Goal: Information Seeking & Learning: Find specific page/section

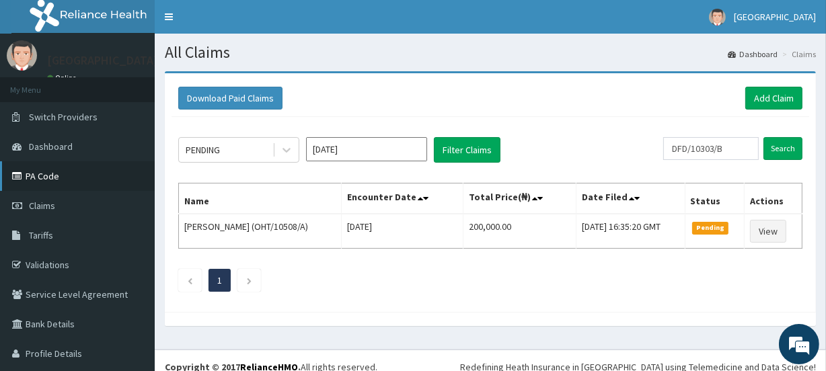
click at [47, 175] on link "PA Code" at bounding box center [77, 176] width 155 height 30
click at [42, 233] on span "Tariffs" at bounding box center [41, 235] width 24 height 12
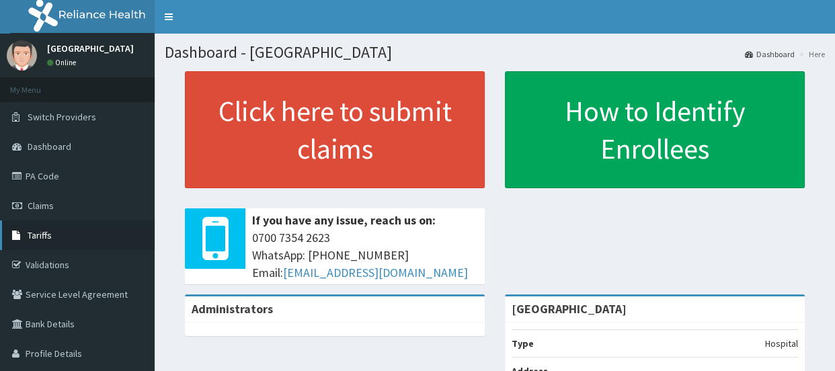
click at [52, 232] on link "Tariffs" at bounding box center [77, 236] width 155 height 30
click at [83, 174] on link "PA Code" at bounding box center [77, 176] width 155 height 30
click at [81, 174] on link "PA Code" at bounding box center [77, 176] width 155 height 30
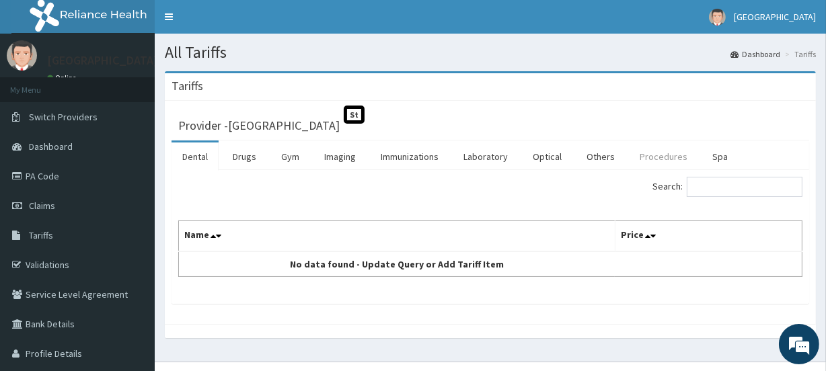
click at [660, 154] on link "Procedures" at bounding box center [663, 157] width 69 height 28
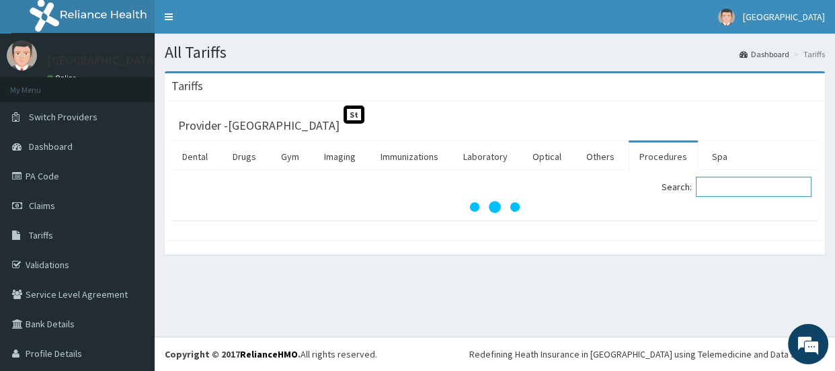
click at [713, 187] on input "Search:" at bounding box center [754, 187] width 116 height 20
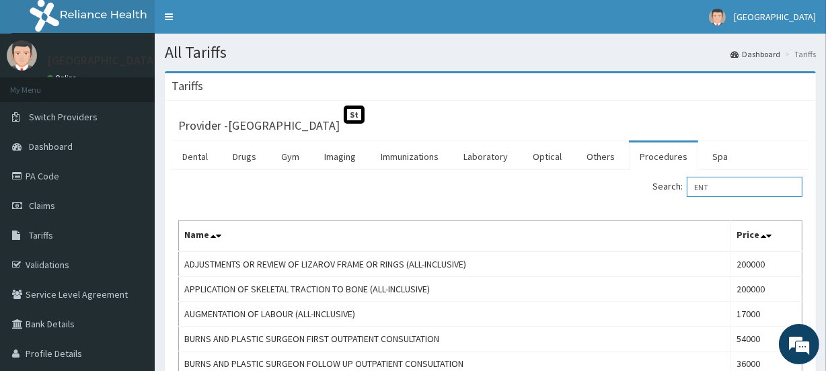
click at [725, 187] on input "ENT" at bounding box center [745, 187] width 116 height 20
type input "E"
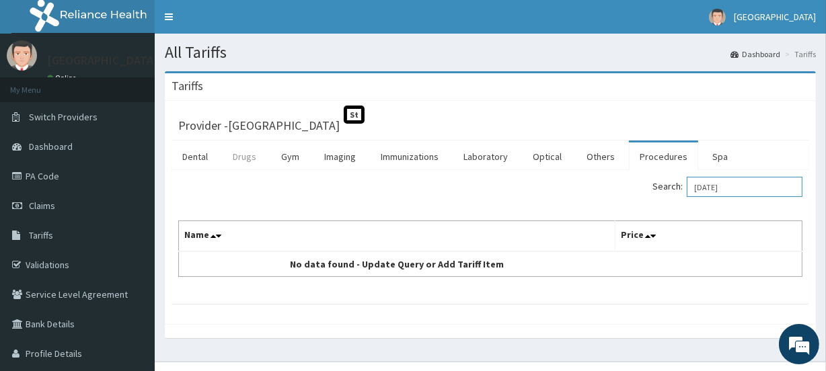
type input "LOSAR"
click at [244, 157] on link "Drugs" at bounding box center [244, 157] width 45 height 28
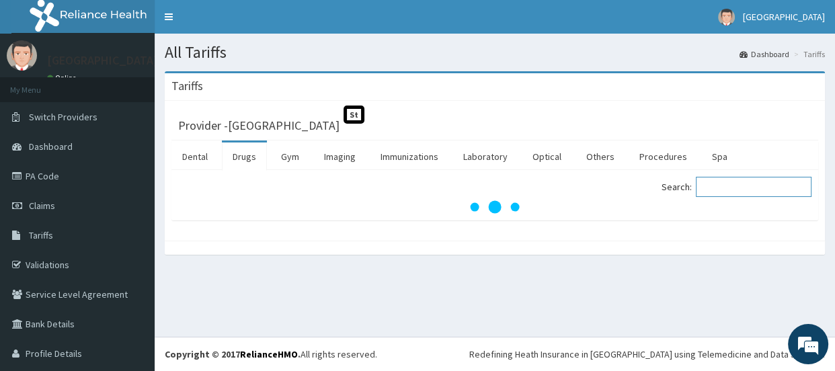
click at [713, 184] on input "Search:" at bounding box center [754, 187] width 116 height 20
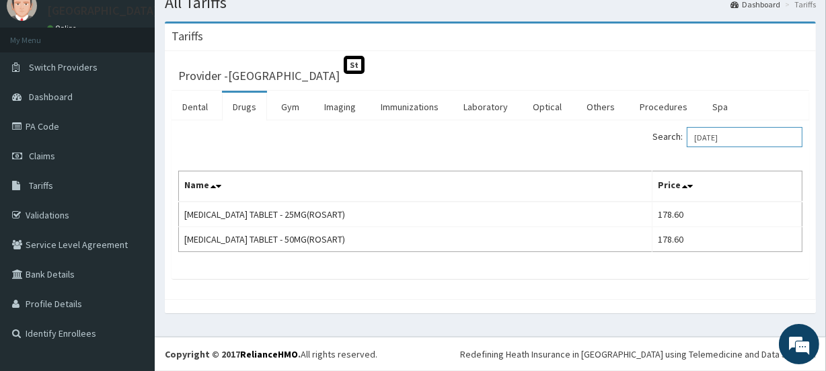
scroll to position [48, 0]
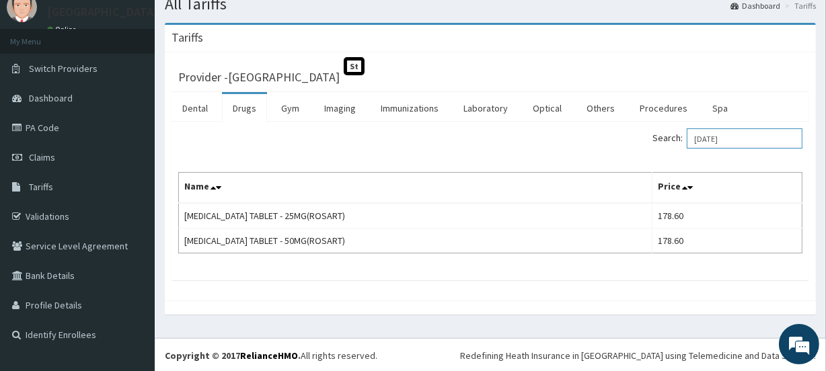
click at [746, 137] on input "LOSAR" at bounding box center [745, 138] width 116 height 20
type input "L"
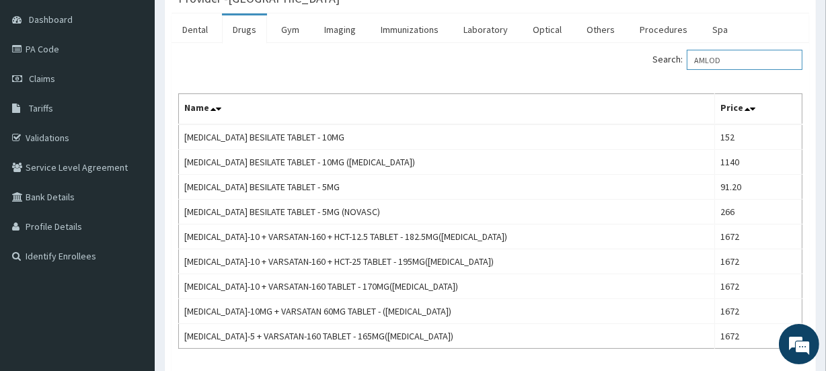
scroll to position [128, 0]
type input "AMLOD"
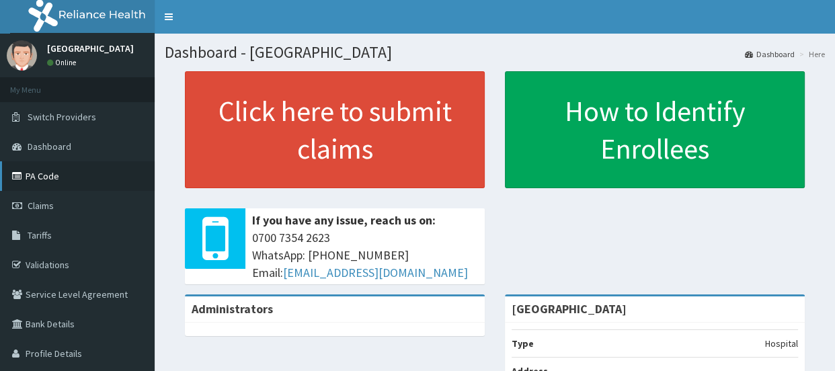
click at [44, 169] on link "PA Code" at bounding box center [77, 176] width 155 height 30
click at [48, 174] on link "PA Code" at bounding box center [77, 176] width 155 height 30
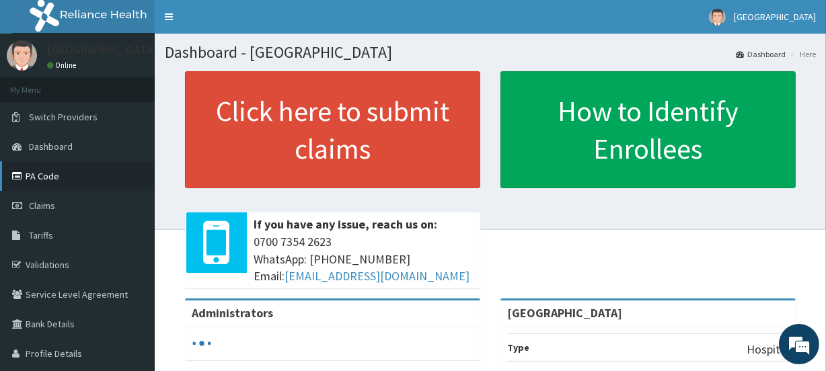
click at [56, 178] on link "PA Code" at bounding box center [77, 176] width 155 height 30
